Goal: Task Accomplishment & Management: Manage account settings

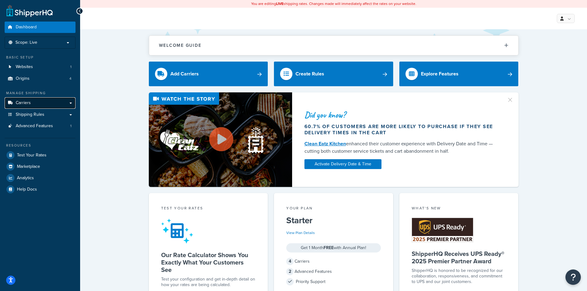
click at [38, 105] on link "Carriers" at bounding box center [40, 102] width 71 height 11
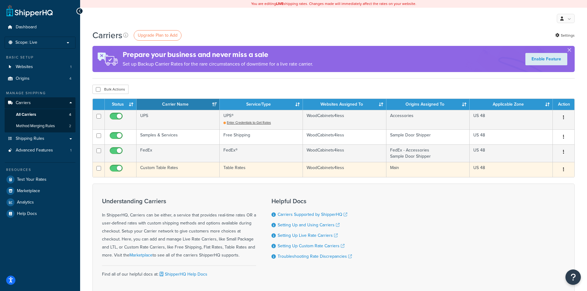
click at [229, 166] on td "Table Rates" at bounding box center [261, 169] width 83 height 15
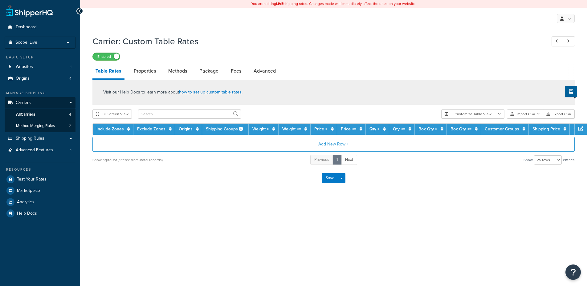
select select "25"
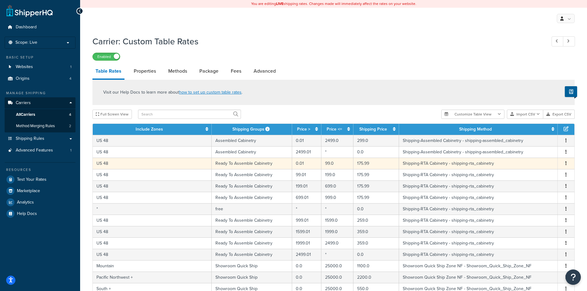
click at [365, 162] on td "175.99" at bounding box center [376, 163] width 46 height 11
select select "14057"
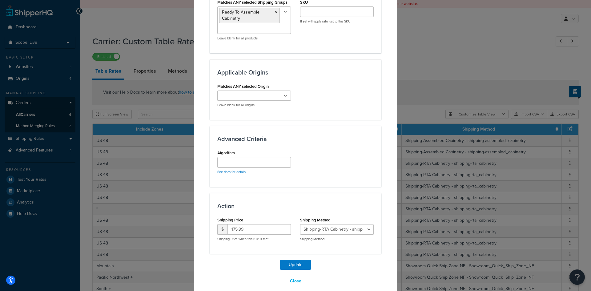
scroll to position [370, 0]
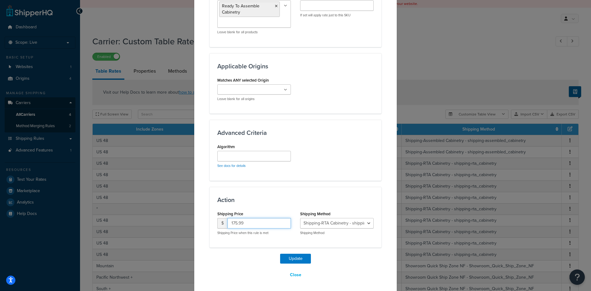
drag, startPoint x: 247, startPoint y: 226, endPoint x: 226, endPoint y: 223, distance: 21.0
click at [228, 223] on input "175.99" at bounding box center [259, 223] width 63 height 10
type input "29.99"
click at [304, 258] on button "Update" at bounding box center [295, 259] width 31 height 10
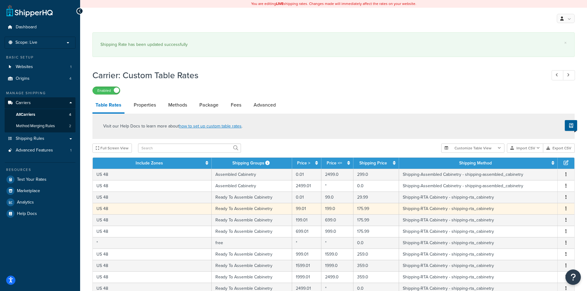
click at [355, 209] on td "175.99" at bounding box center [376, 208] width 46 height 11
select select "14057"
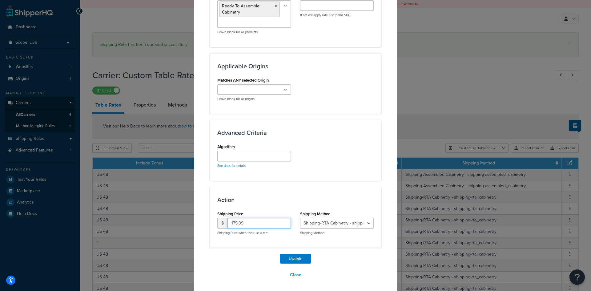
drag, startPoint x: 246, startPoint y: 222, endPoint x: 229, endPoint y: 222, distance: 16.9
click at [229, 222] on input "175.99" at bounding box center [259, 223] width 63 height 10
type input "45.00"
click at [291, 260] on button "Update" at bounding box center [295, 259] width 31 height 10
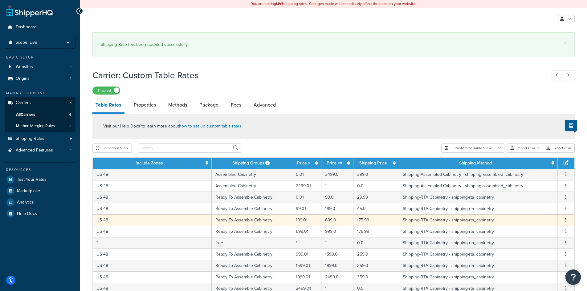
click at [361, 220] on td "175.99" at bounding box center [376, 219] width 46 height 11
select select "14057"
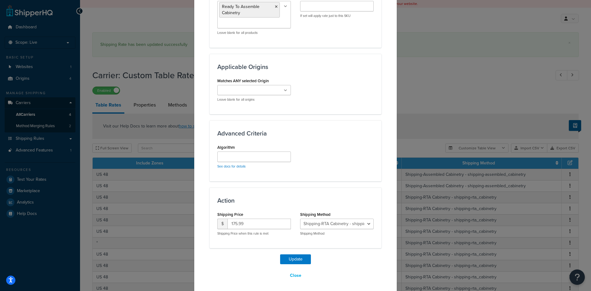
scroll to position [371, 0]
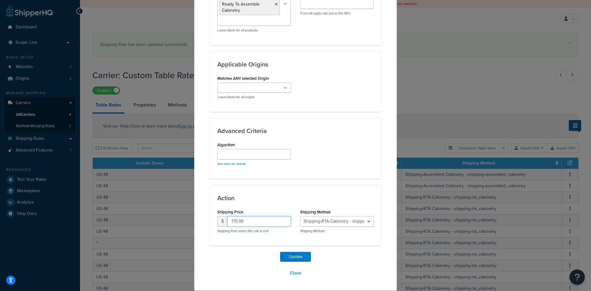
drag, startPoint x: 248, startPoint y: 221, endPoint x: 226, endPoint y: 221, distance: 21.9
click at [228, 221] on input "175.99" at bounding box center [259, 221] width 63 height 10
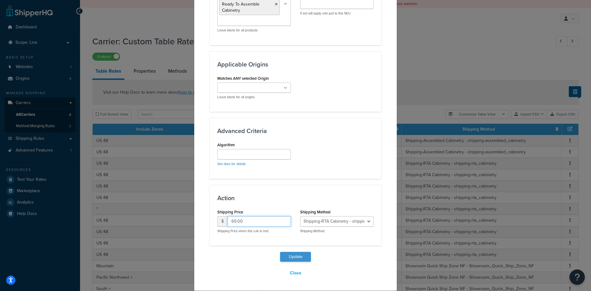
type input "69.00"
click at [287, 259] on button "Update" at bounding box center [295, 257] width 31 height 10
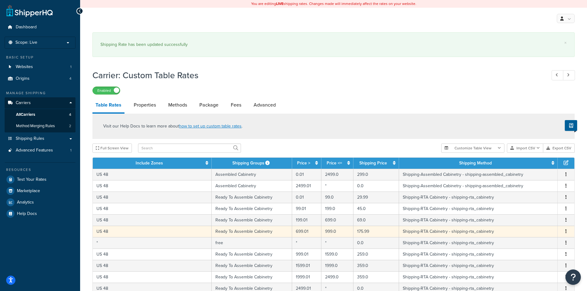
click at [353, 232] on td "175.99" at bounding box center [376, 231] width 46 height 11
select select "14057"
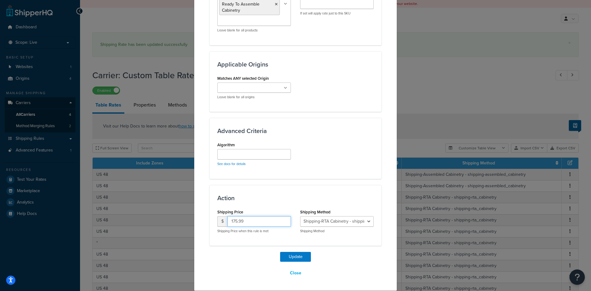
drag, startPoint x: 231, startPoint y: 221, endPoint x: 225, endPoint y: 221, distance: 6.5
click at [225, 221] on div "$ 175.99" at bounding box center [254, 221] width 74 height 10
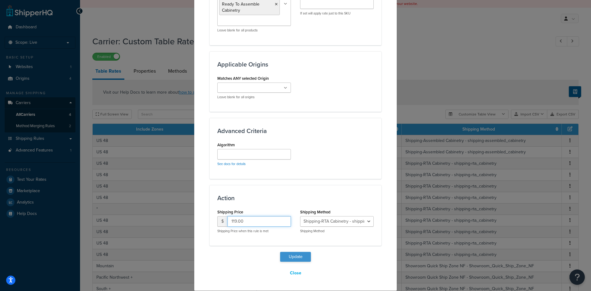
type input "119.00"
click at [286, 257] on button "Update" at bounding box center [295, 257] width 31 height 10
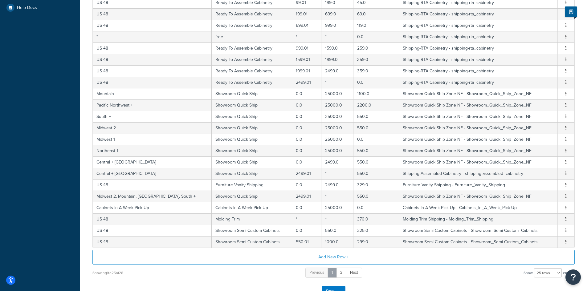
scroll to position [249, 0]
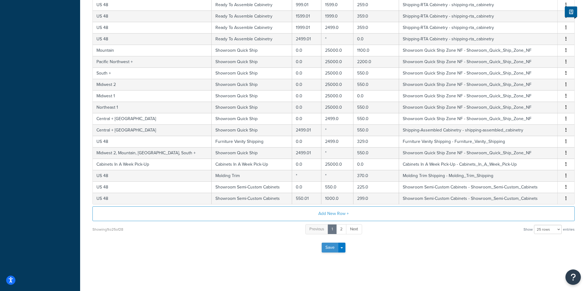
click at [328, 248] on button "Save" at bounding box center [330, 248] width 17 height 10
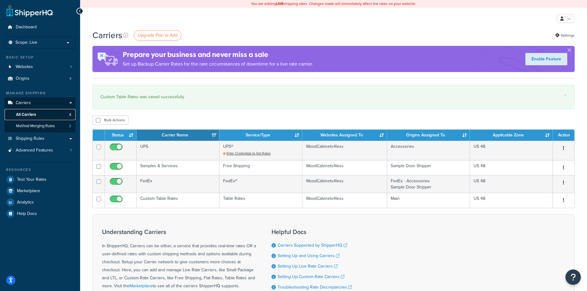
click at [35, 113] on span "All Carriers" at bounding box center [26, 114] width 20 height 5
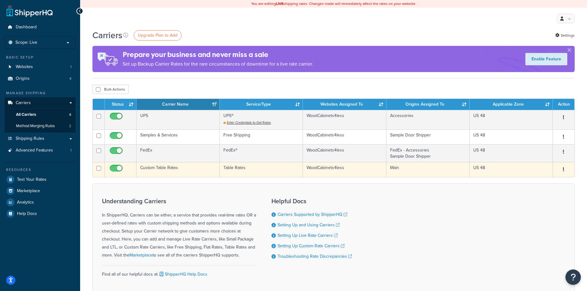
click at [323, 170] on td "WoodCabinets4less" at bounding box center [344, 169] width 83 height 15
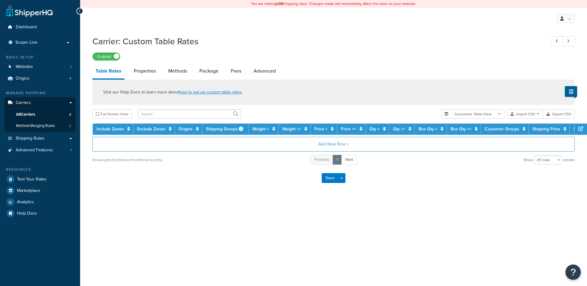
select select "25"
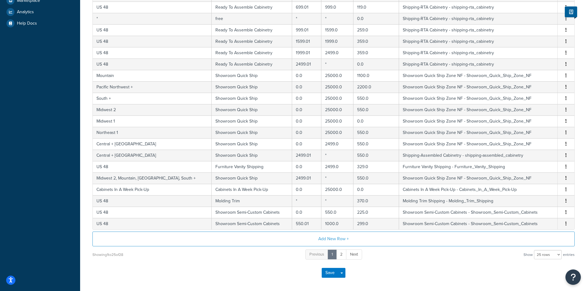
scroll to position [185, 0]
